Goal: Task Accomplishment & Management: Use online tool/utility

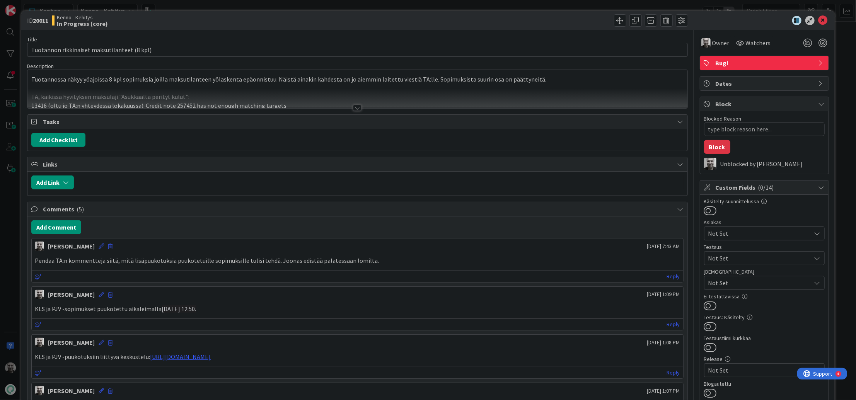
click at [236, 6] on div "ID 20011 Kenno - Kehitys In Progress (core) Title 44 / 128 [PERSON_NAME] rikkin…" at bounding box center [428, 200] width 856 height 400
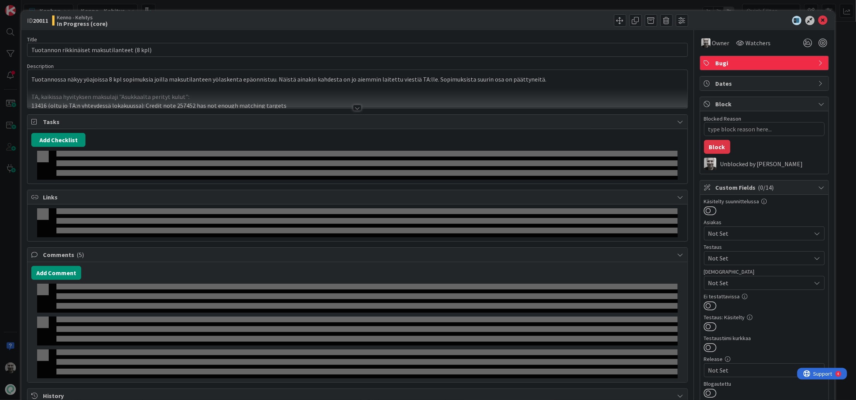
type textarea "x"
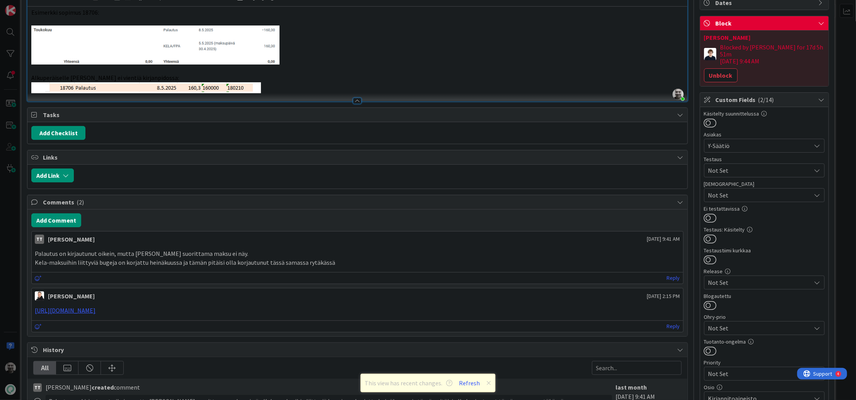
scroll to position [79, 0]
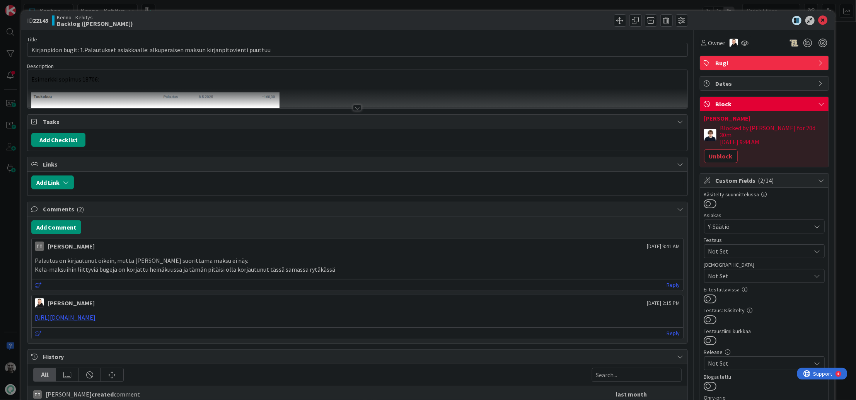
click at [358, 109] on div at bounding box center [357, 108] width 9 height 6
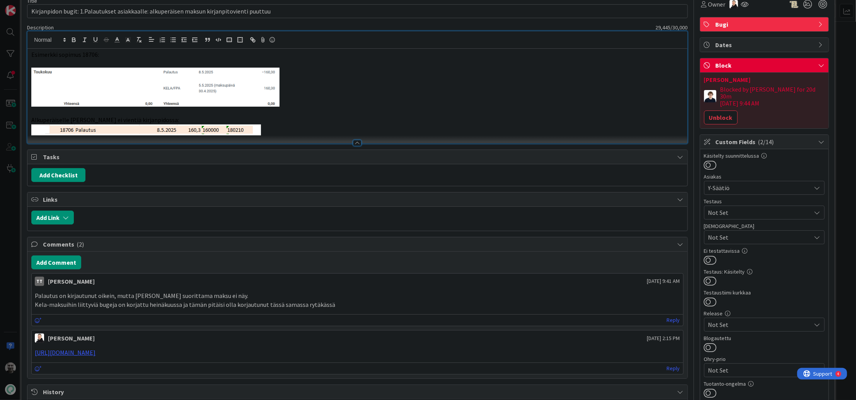
scroll to position [39, 0]
click at [422, 93] on p at bounding box center [356, 86] width 651 height 39
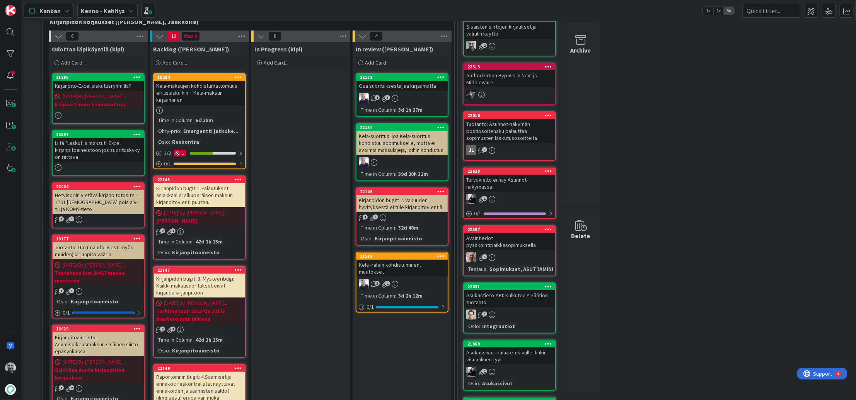
scroll to position [184, 0]
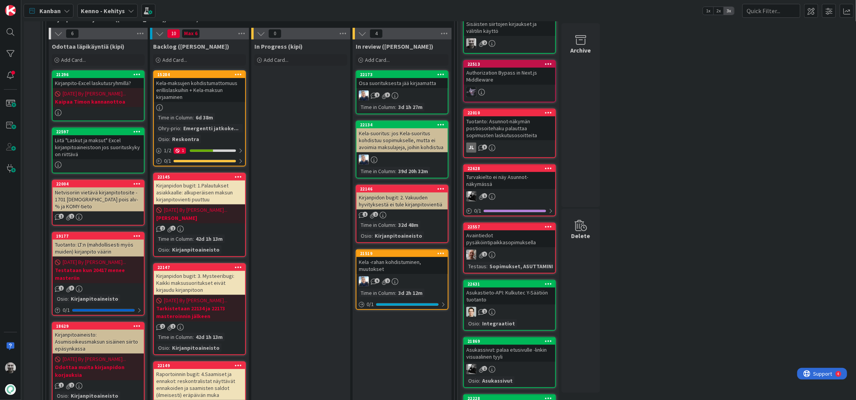
click at [206, 277] on div "Kirjanpidon bugit: 3. Mysteeribugi: Kaikki maksusuoritukset eivät kirjaudu kirj…" at bounding box center [199, 283] width 91 height 24
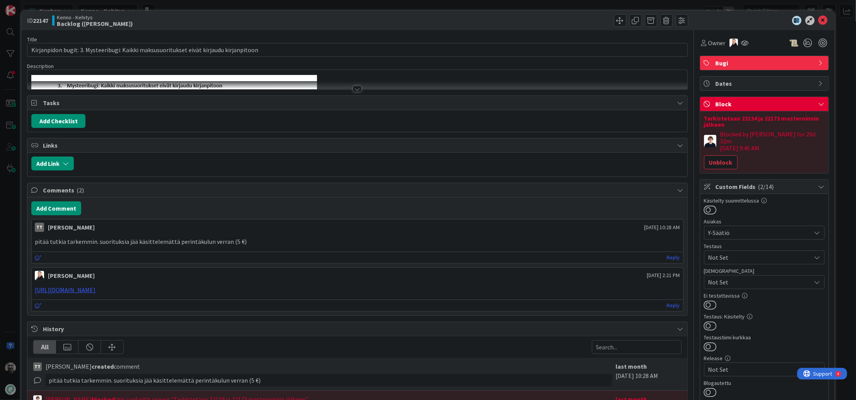
click at [357, 90] on div at bounding box center [357, 89] width 9 height 6
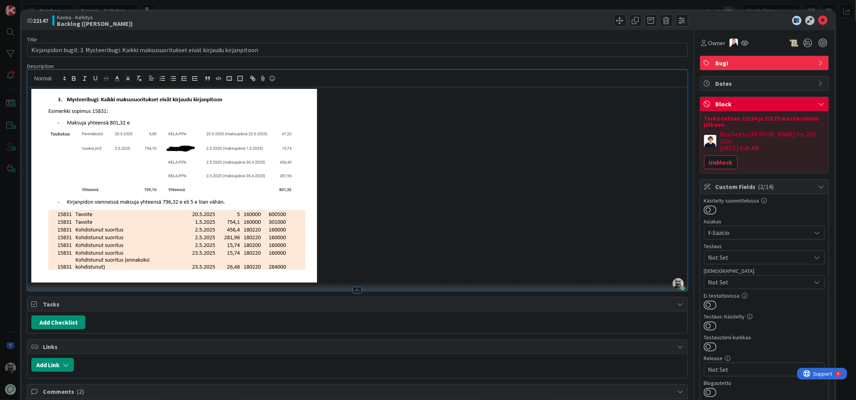
click at [41, 23] on b "22147" at bounding box center [40, 21] width 15 height 8
click at [100, 111] on img at bounding box center [174, 186] width 286 height 194
drag, startPoint x: 392, startPoint y: 250, endPoint x: 416, endPoint y: 227, distance: 33.1
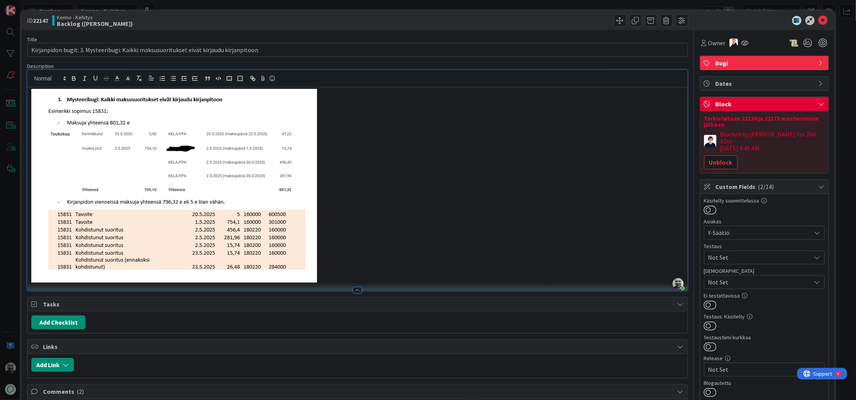
click at [416, 227] on p at bounding box center [356, 186] width 651 height 194
click at [822, 22] on icon at bounding box center [822, 20] width 9 height 9
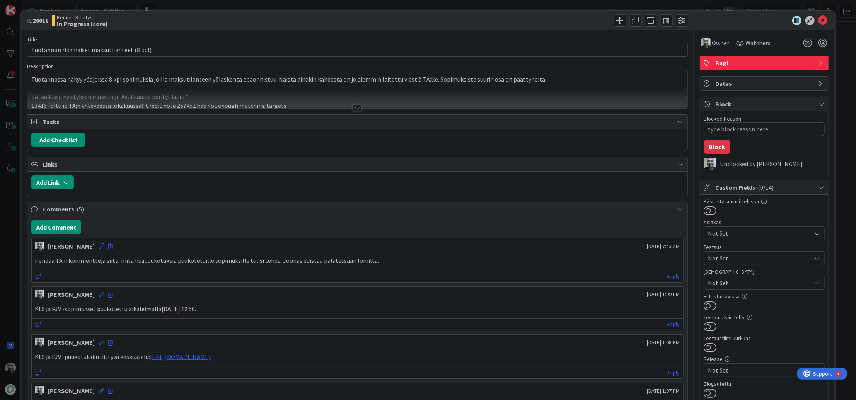
type textarea "x"
